Goal: Transaction & Acquisition: Subscribe to service/newsletter

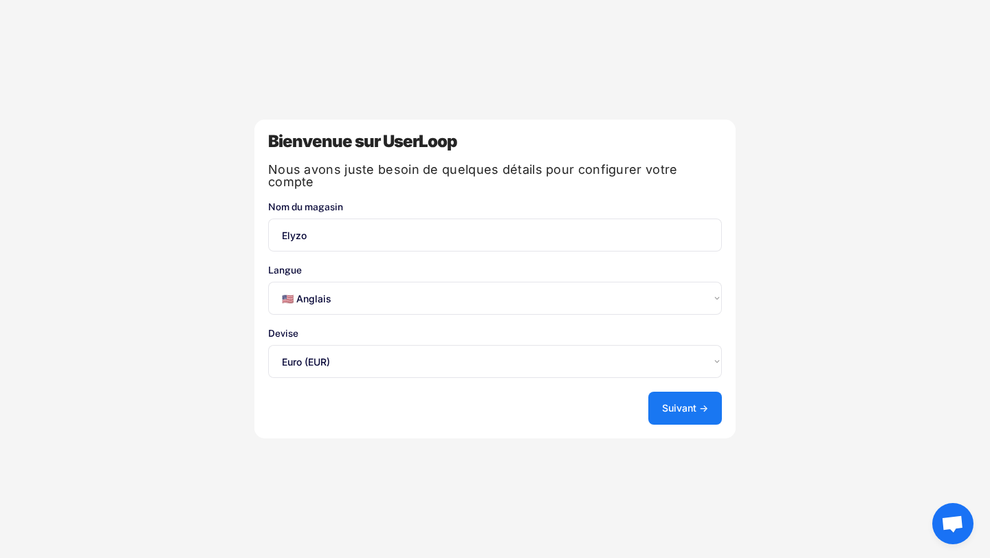
select select ""en""
select select ""1348695171700984260__LOOKUP__1635527639173x833446490375085600""
click at [669, 287] on select "Sélectionnez une option... 🇺🇸 Anglais 🇫🇷 Français 🇩🇪 Allemand 🇪🇸 Espagnol" at bounding box center [495, 298] width 454 height 33
select select ""fr""
click at [268, 282] on select "Sélectionnez une option... 🇺🇸 Anglais 🇫🇷 Français 🇩🇪 Allemand 🇪🇸 Espagnol" at bounding box center [495, 298] width 454 height 33
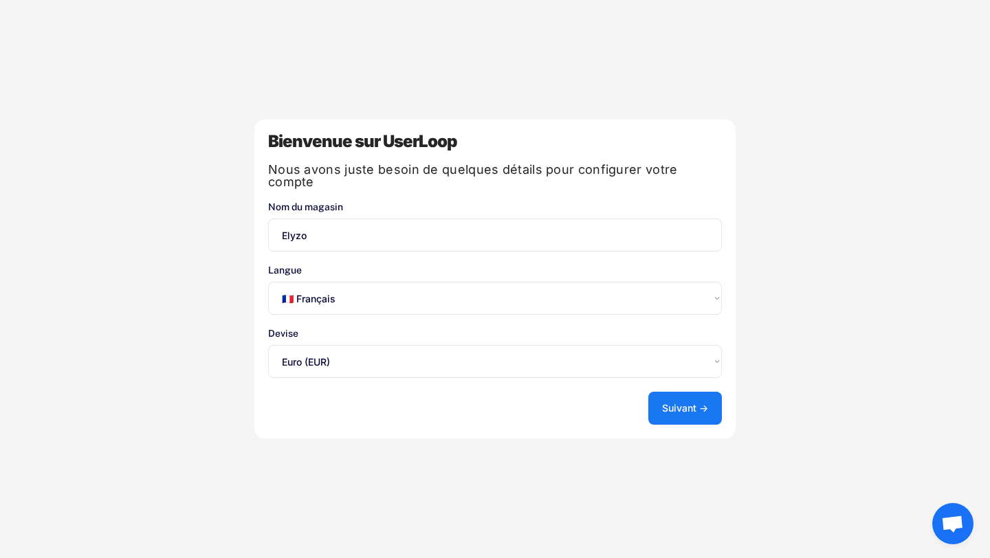
click at [706, 414] on button "Suivant →" at bounding box center [686, 408] width 74 height 33
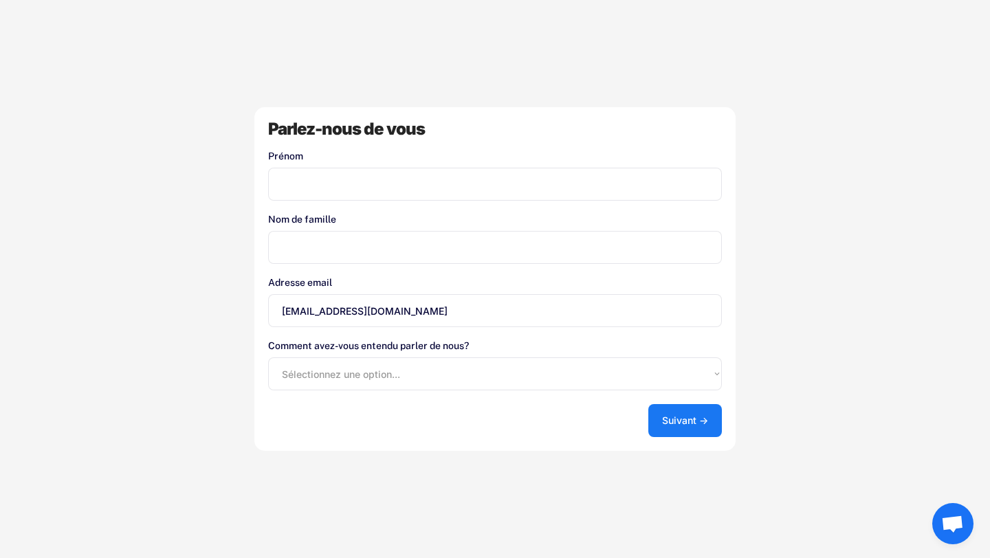
click at [377, 192] on input "input" at bounding box center [495, 184] width 454 height 33
type input "Noa"
click at [435, 236] on input "input" at bounding box center [495, 247] width 454 height 33
type input "Bonnefille"
click at [415, 372] on select "Sélectionnez une option... Boutique d'applications Shopify Google Blog UserLoop…" at bounding box center [495, 374] width 454 height 33
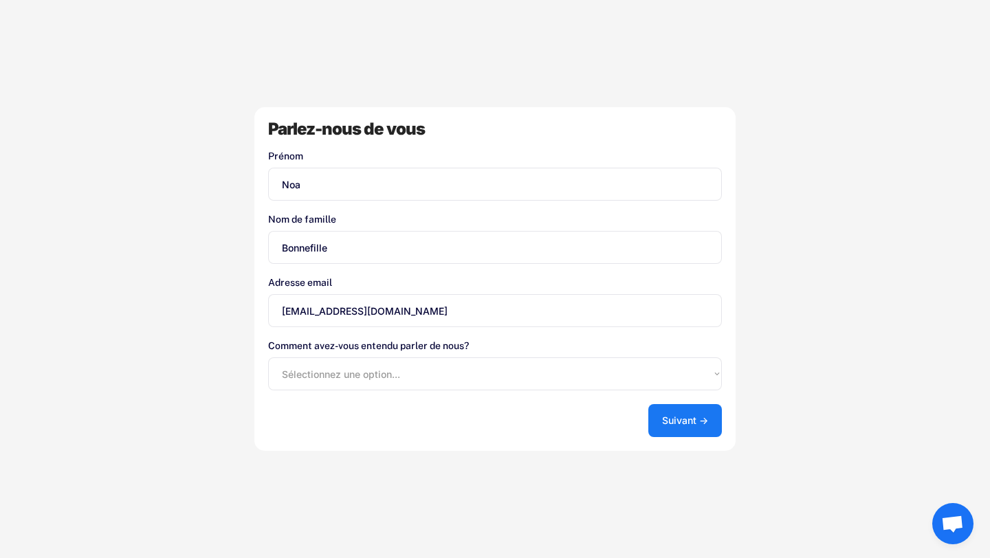
select select ""other""
click at [268, 358] on select "Sélectionnez une option... Boutique d'applications Shopify Google Blog UserLoop…" at bounding box center [495, 374] width 454 height 33
click at [677, 416] on font "Suivant →" at bounding box center [685, 421] width 46 height 12
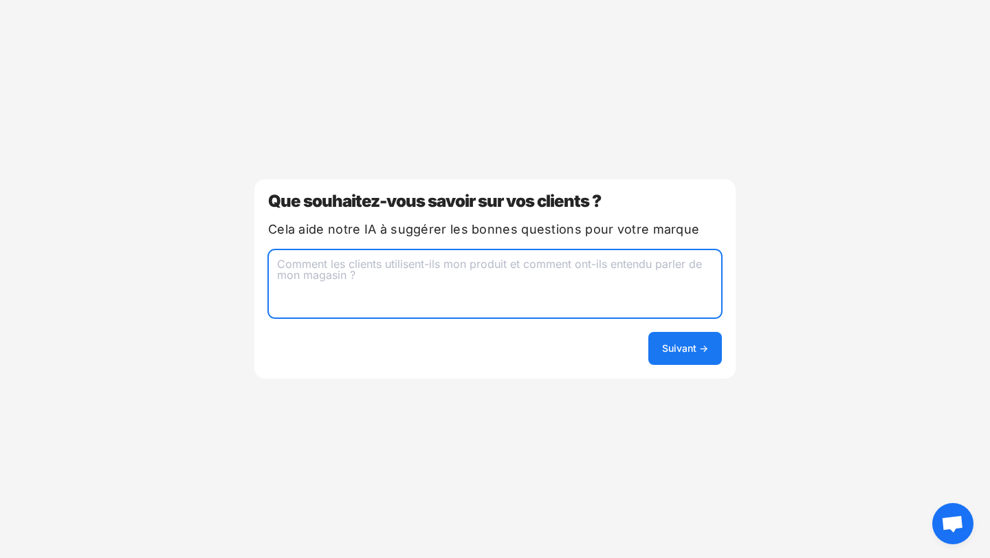
click at [354, 259] on textarea at bounding box center [495, 284] width 454 height 69
type textarea "Comment ils ont entendu parler de notre marque et la qualité de nos produits ?"
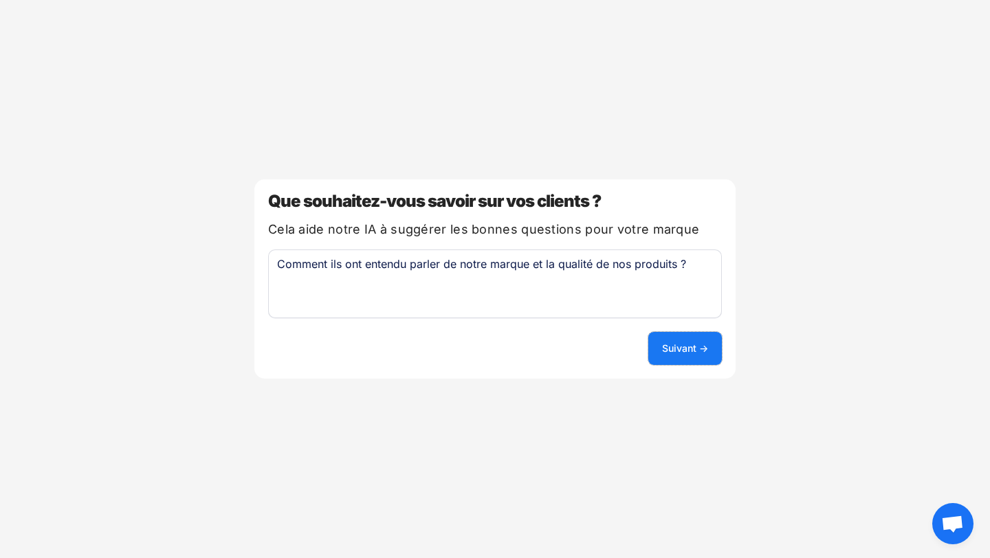
click at [662, 356] on button "Suivant →" at bounding box center [686, 348] width 74 height 33
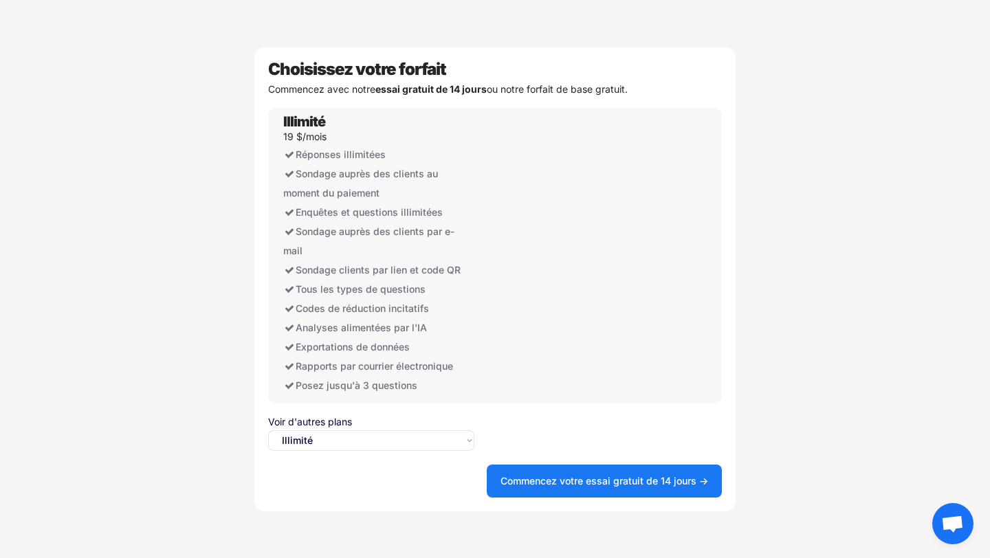
click at [329, 450] on select "Sélectionnez une option... Illimité Gratuit" at bounding box center [371, 441] width 206 height 21
select select ""free0""
click at [268, 431] on select "Sélectionnez une option... Illimité Gratuit" at bounding box center [371, 441] width 206 height 21
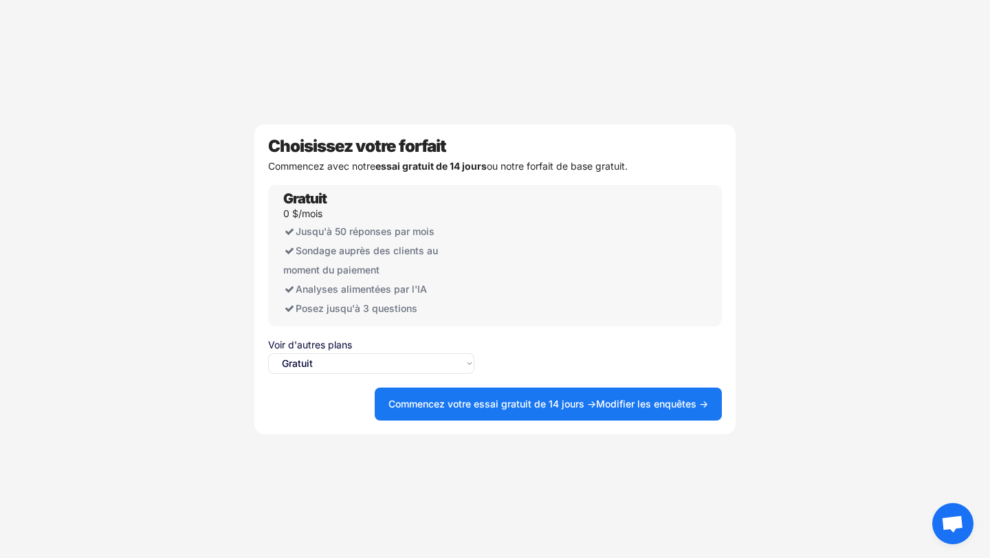
click at [595, 398] on font "Commencez votre essai gratuit de 14 jours →" at bounding box center [493, 404] width 208 height 12
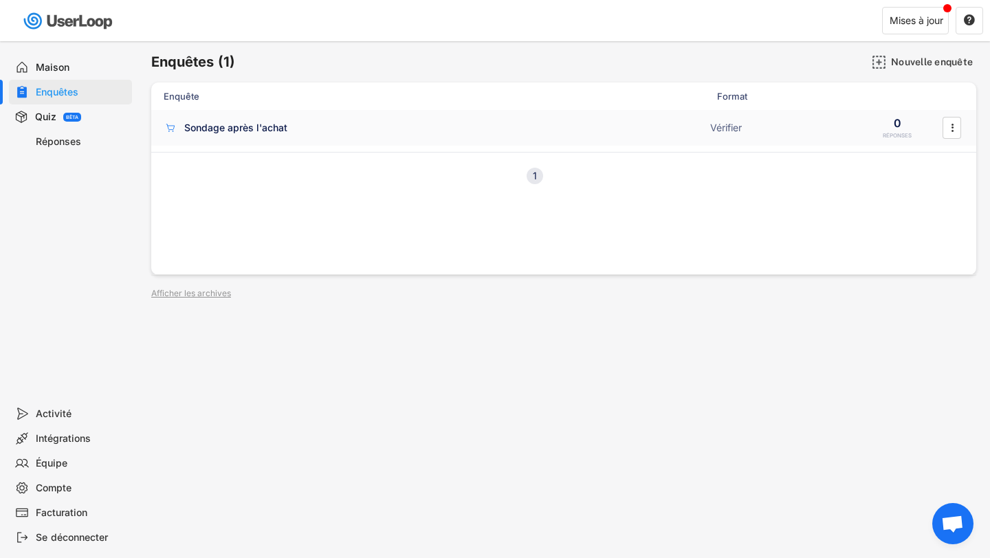
click at [458, 121] on div "Sondage après l'achat" at bounding box center [433, 128] width 538 height 14
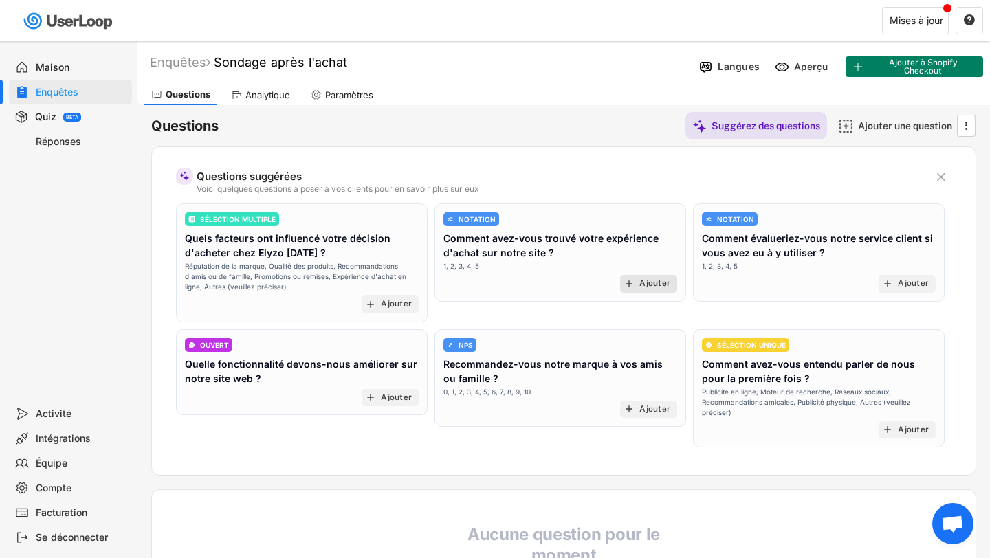
click at [642, 285] on font "Ajouter" at bounding box center [655, 284] width 31 height 10
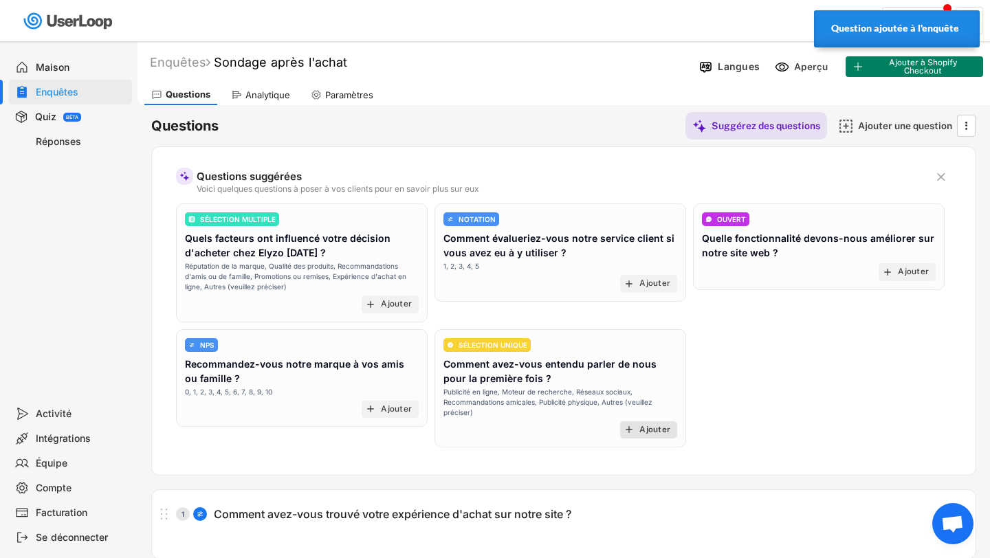
click at [651, 431] on font "Ajouter" at bounding box center [655, 430] width 31 height 10
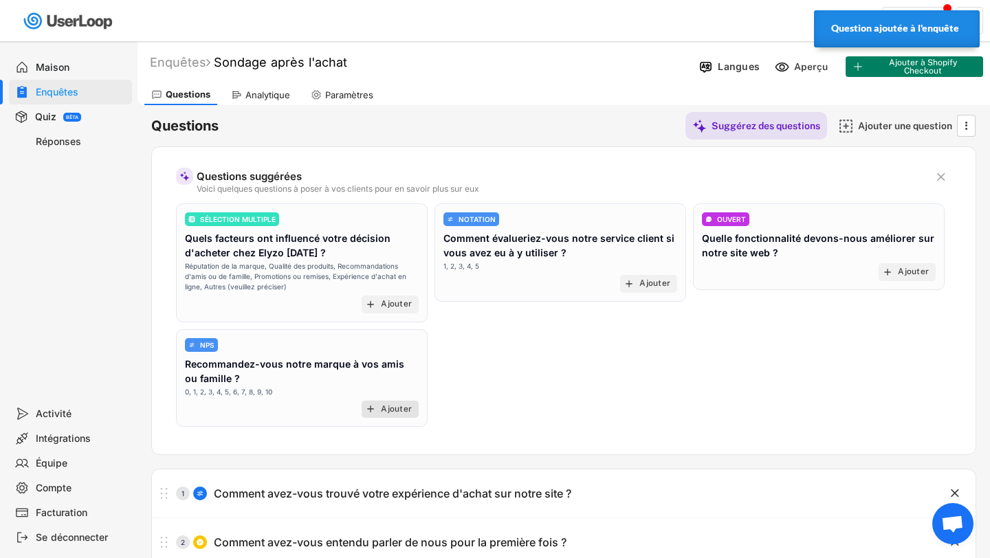
click at [378, 408] on div "add Ajouter" at bounding box center [390, 410] width 57 height 18
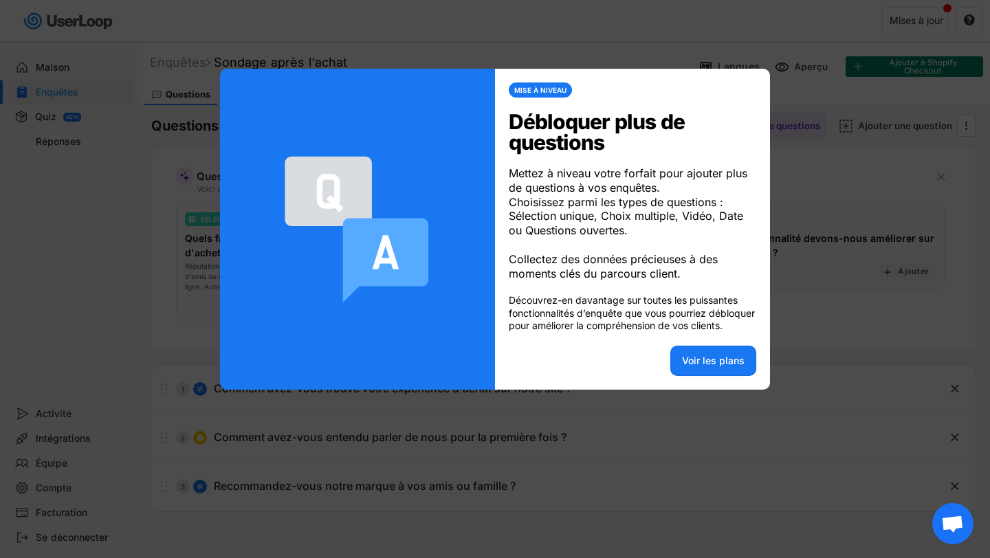
click at [838, 316] on div at bounding box center [495, 279] width 990 height 558
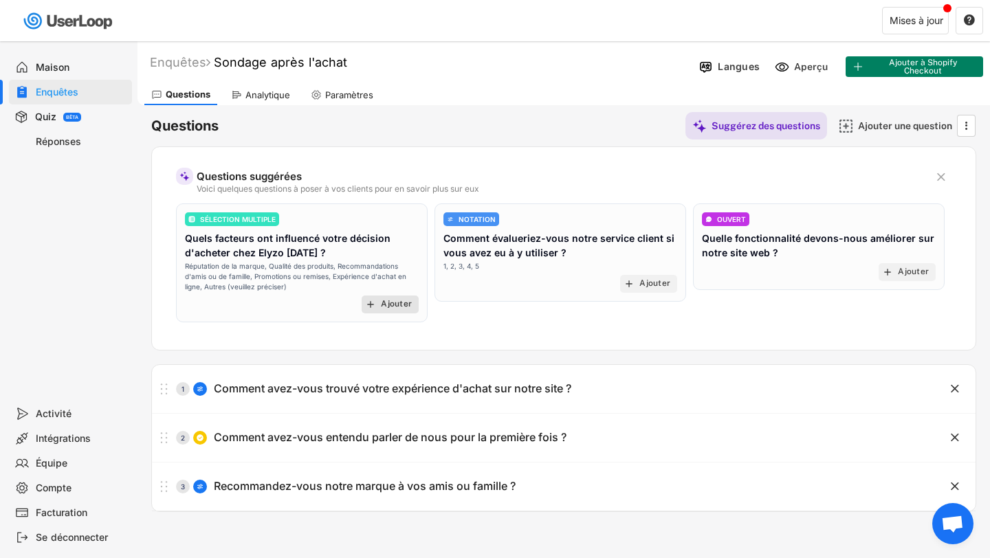
click at [405, 301] on font "Ajouter" at bounding box center [396, 304] width 31 height 10
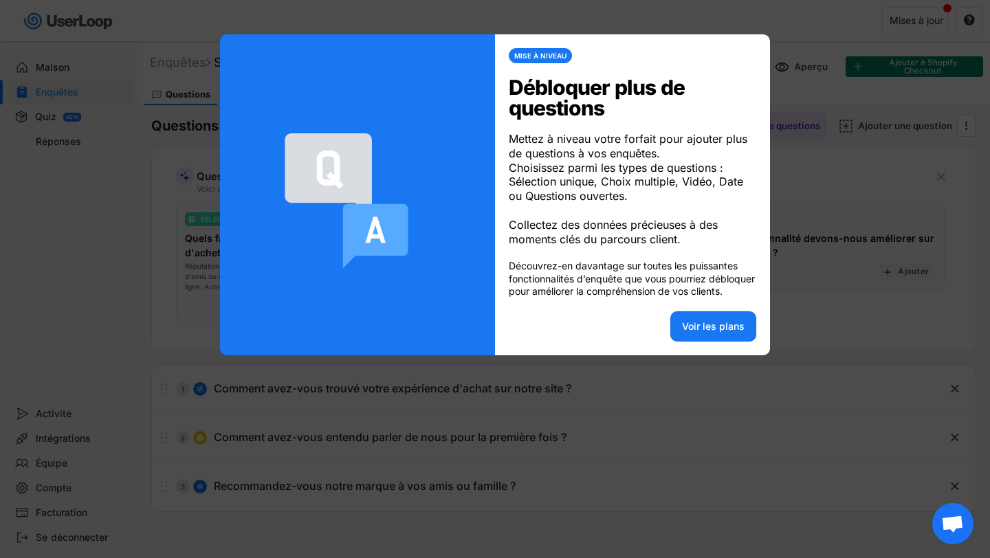
click at [884, 226] on div at bounding box center [495, 279] width 990 height 558
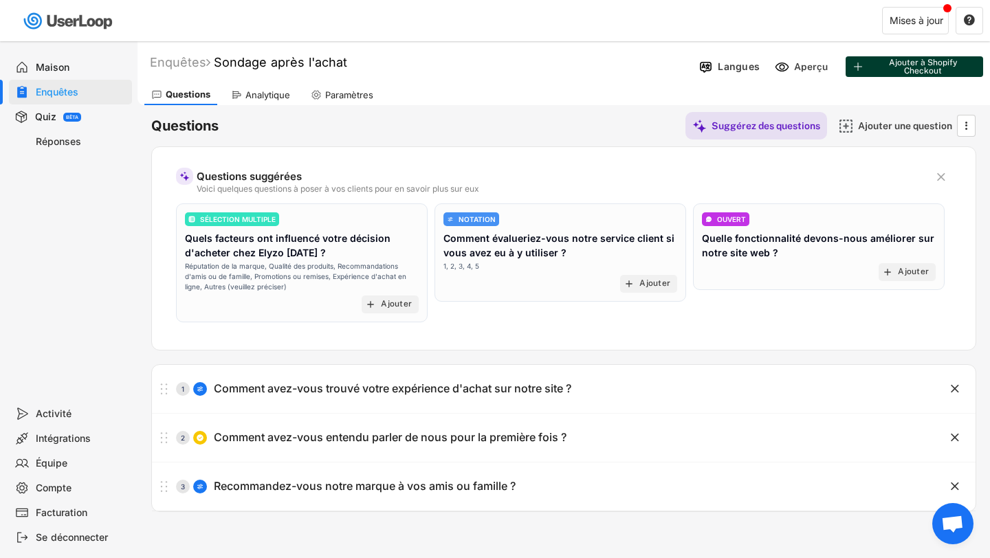
click at [905, 67] on font "Ajouter à Shopify Checkout" at bounding box center [923, 67] width 68 height 18
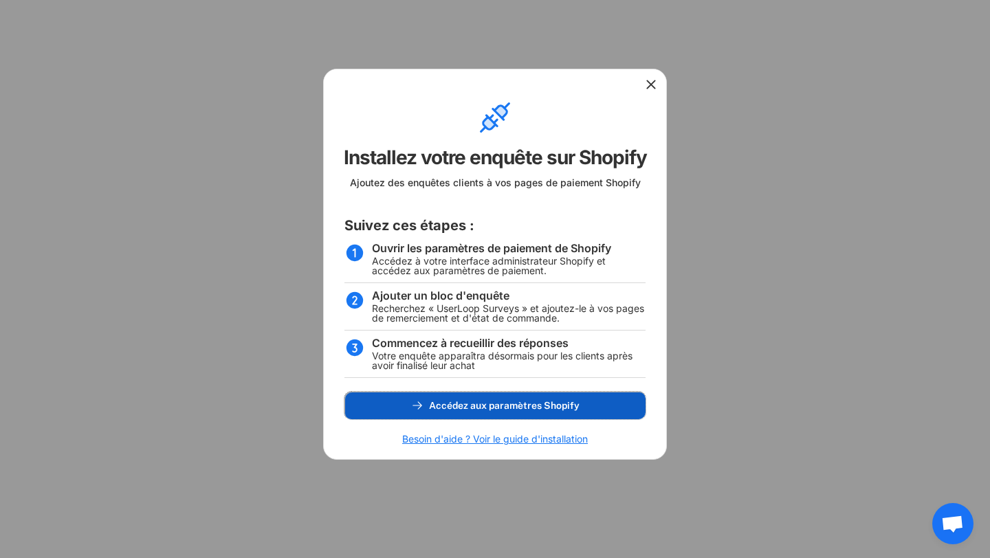
click at [402, 398] on button "Accédez aux paramètres Shopify" at bounding box center [495, 406] width 301 height 28
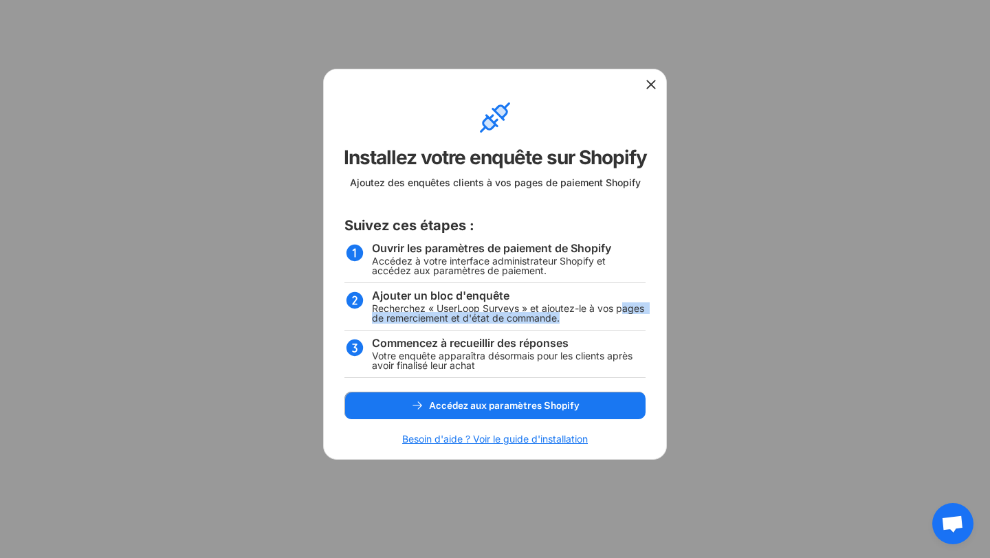
drag, startPoint x: 380, startPoint y: 316, endPoint x: 534, endPoint y: 329, distance: 155.3
click at [534, 329] on div "Ajouter un bloc d'enquête Recherchez « UserLoop Surveys » et ajoutez-le à vos p…" at bounding box center [495, 310] width 301 height 41
click at [538, 331] on div "Ajouter un bloc d'enquête Recherchez « UserLoop Surveys » et ajoutez-le à vos p…" at bounding box center [495, 310] width 301 height 41
